Goal: Information Seeking & Learning: Find specific page/section

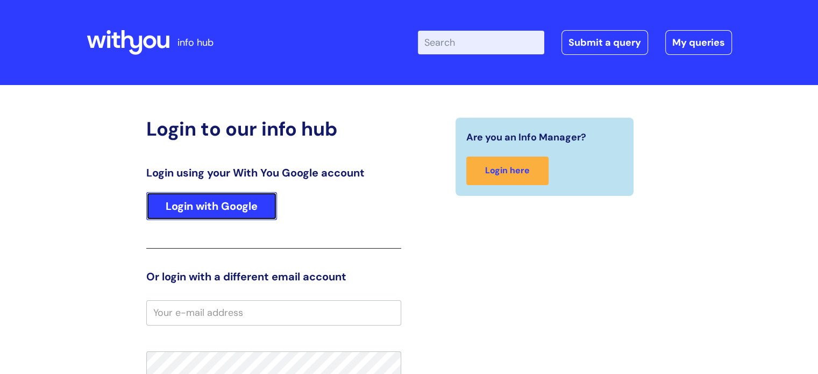
click at [238, 214] on link "Login with Google" at bounding box center [211, 206] width 131 height 28
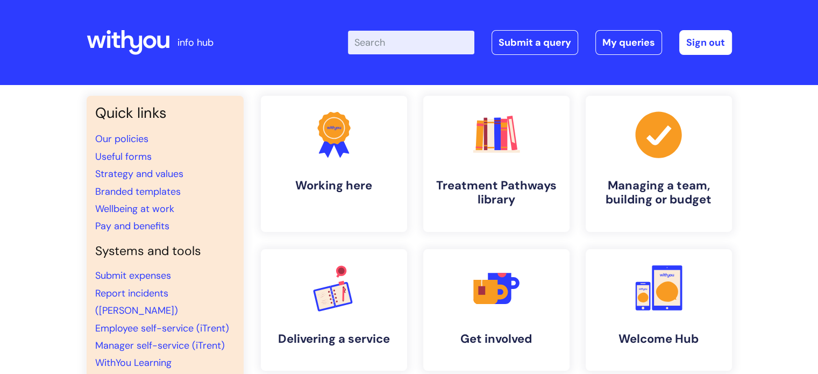
click at [390, 44] on input "Enter your search term here..." at bounding box center [411, 43] width 126 height 24
type input "brand centre"
click button "Search" at bounding box center [0, 0] width 0 height 0
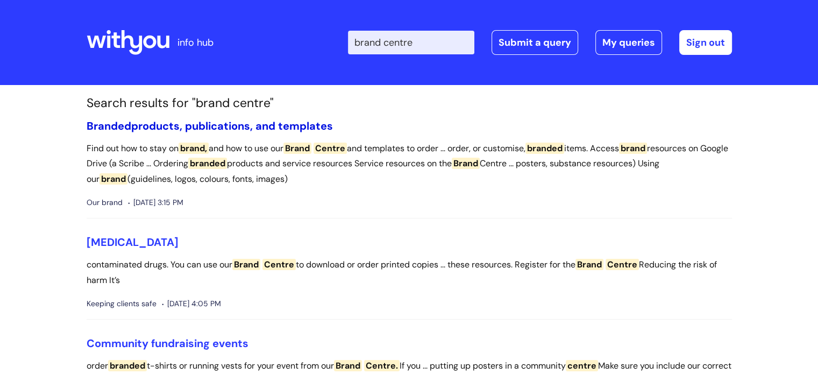
click at [226, 130] on link "Branded products, publications, and templates" at bounding box center [210, 126] width 246 height 14
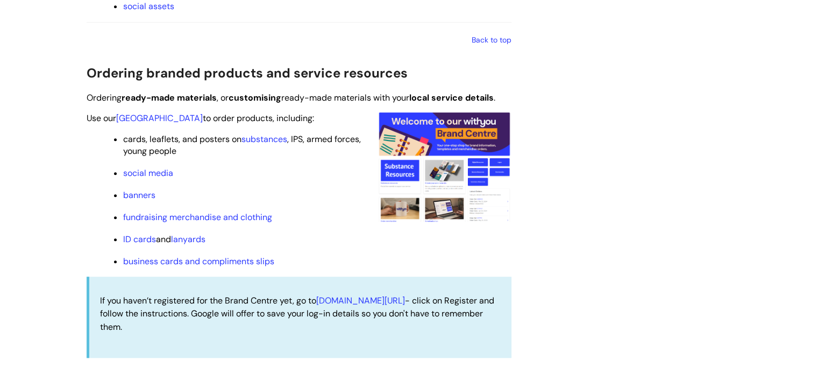
scroll to position [988, 0]
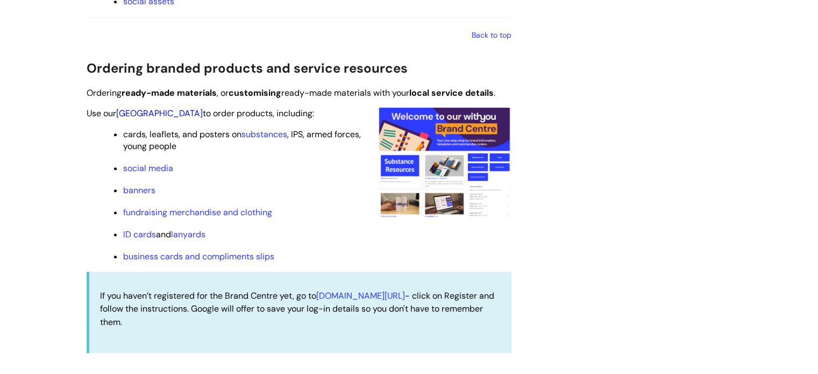
click at [150, 110] on link "[GEOGRAPHIC_DATA]" at bounding box center [159, 113] width 87 height 11
